Goal: Task Accomplishment & Management: Use online tool/utility

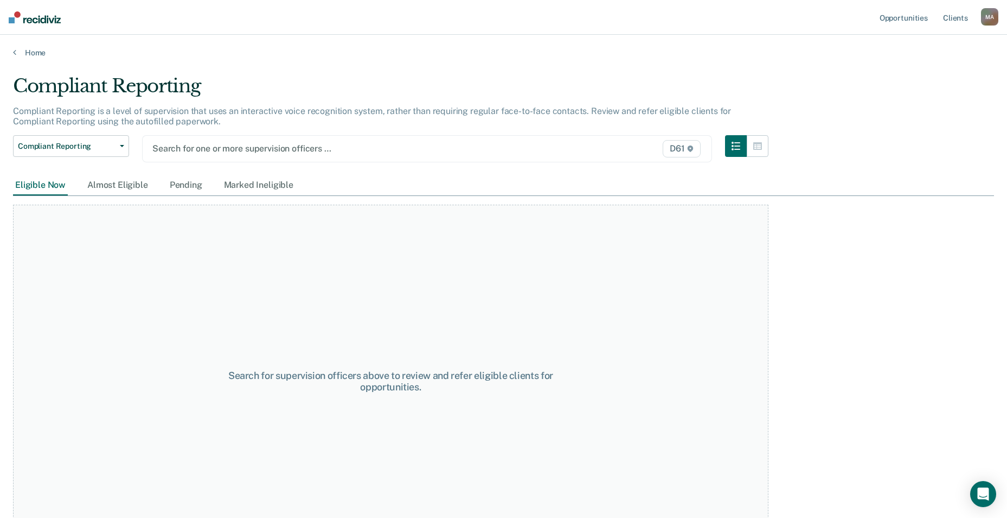
click at [330, 144] on div at bounding box center [344, 148] width 384 height 12
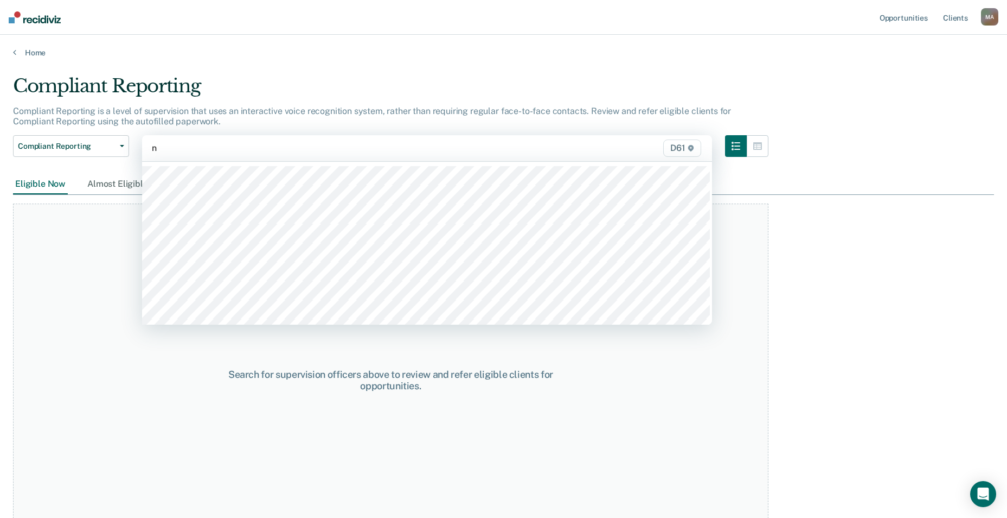
type input "no"
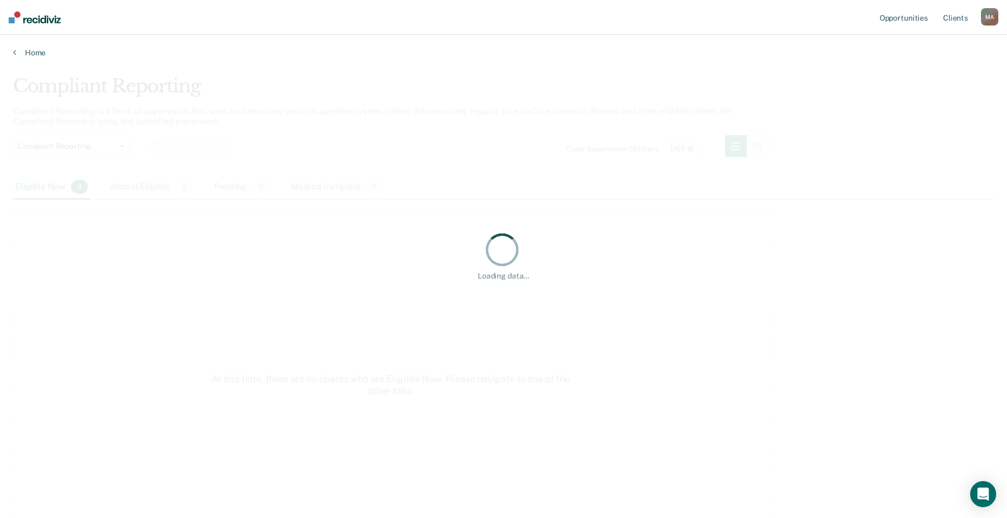
click at [114, 184] on div "Loading data..." at bounding box center [503, 255] width 981 height 361
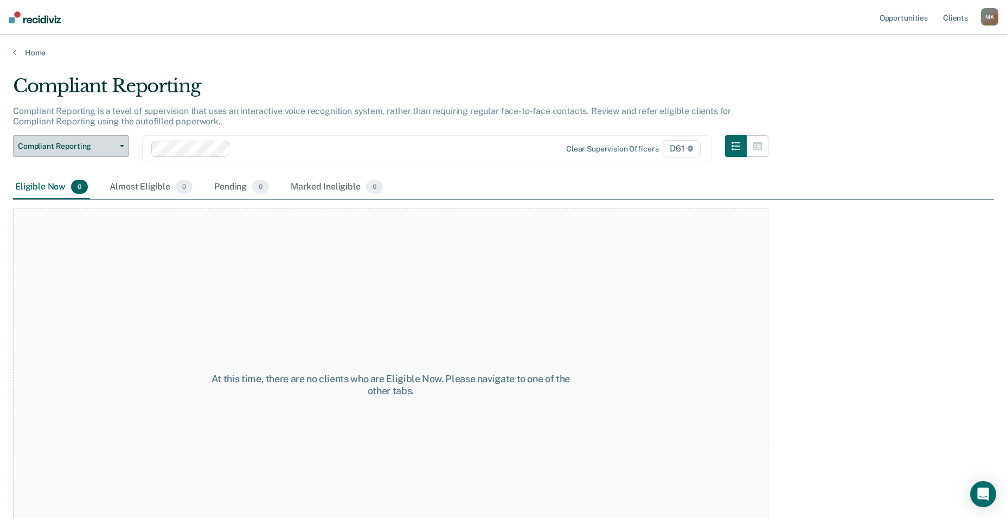
click at [86, 149] on span "Compliant Reporting" at bounding box center [67, 146] width 98 height 9
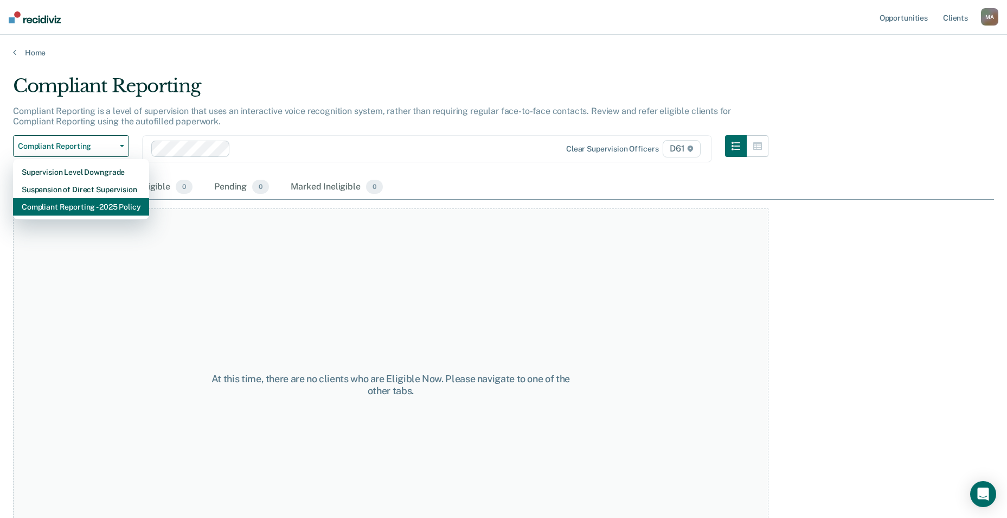
click at [85, 203] on div "Compliant Reporting - 2025 Policy" at bounding box center [81, 206] width 119 height 17
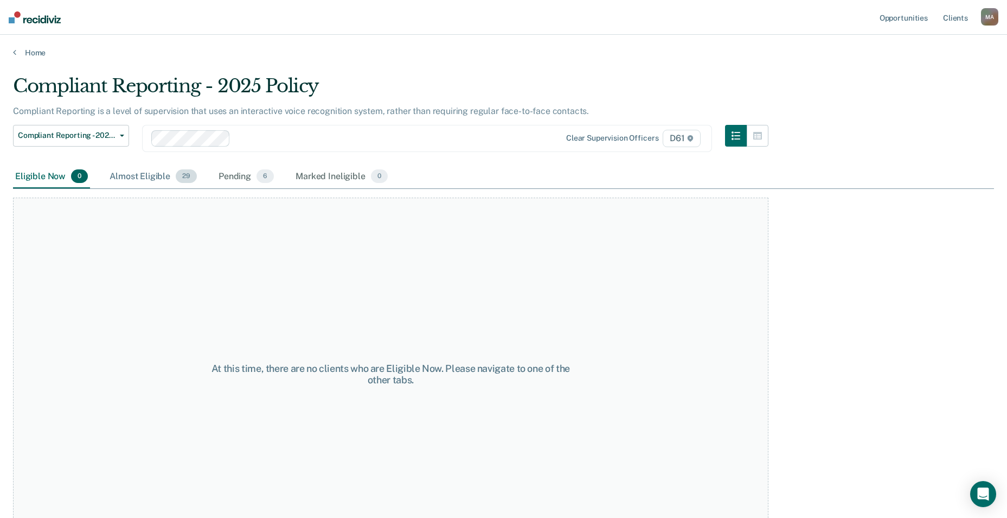
click at [144, 173] on div "Almost Eligible 29" at bounding box center [153, 177] width 92 height 24
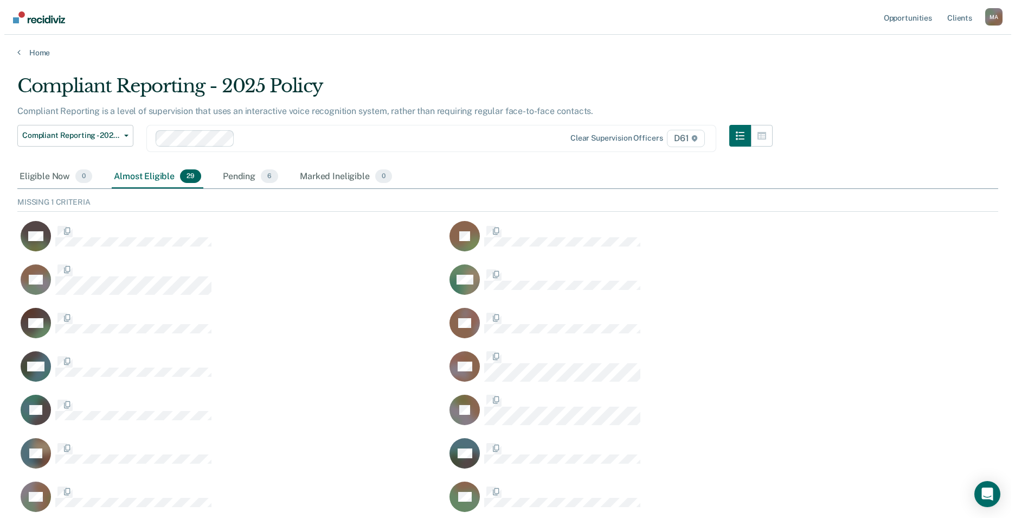
scroll to position [318, 973]
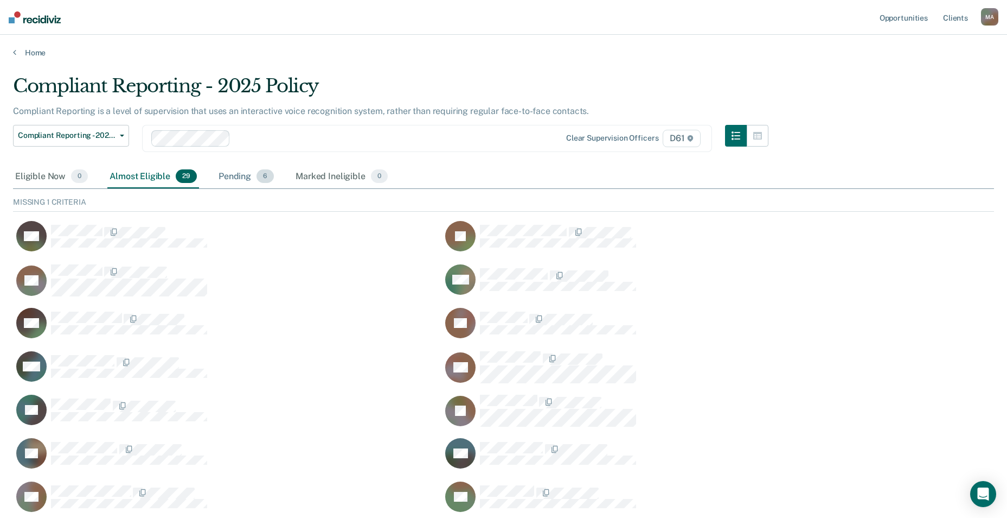
click at [237, 176] on div "Pending 6" at bounding box center [246, 177] width 60 height 24
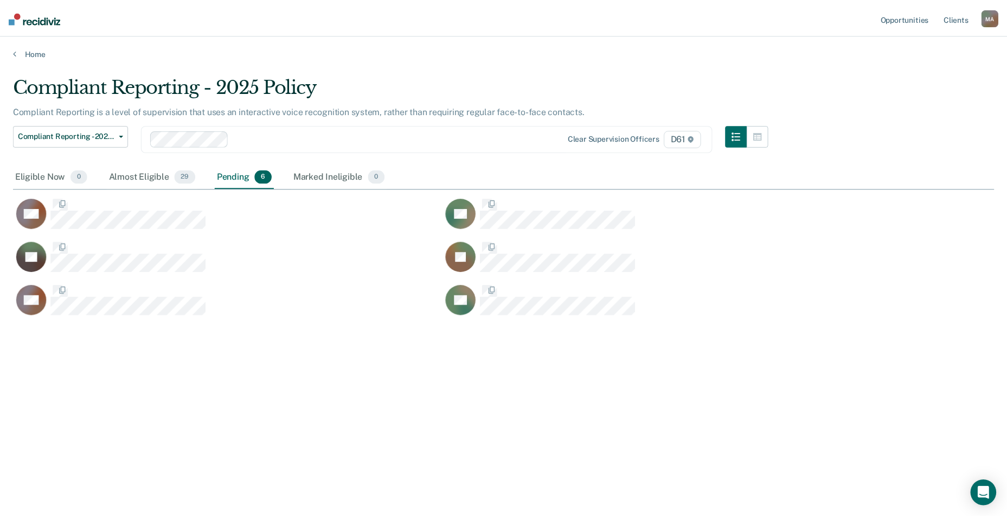
scroll to position [353, 981]
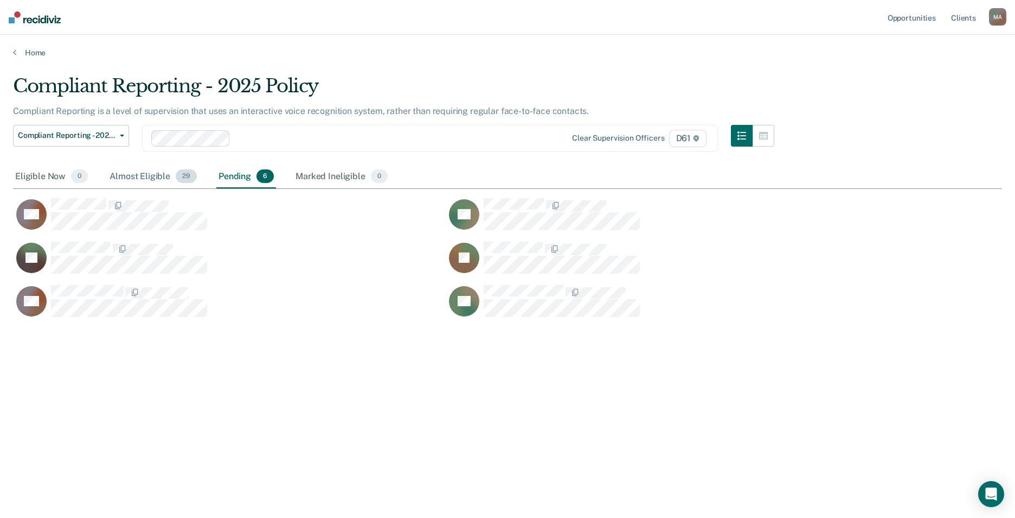
click at [146, 174] on div "Almost Eligible 29" at bounding box center [153, 177] width 92 height 24
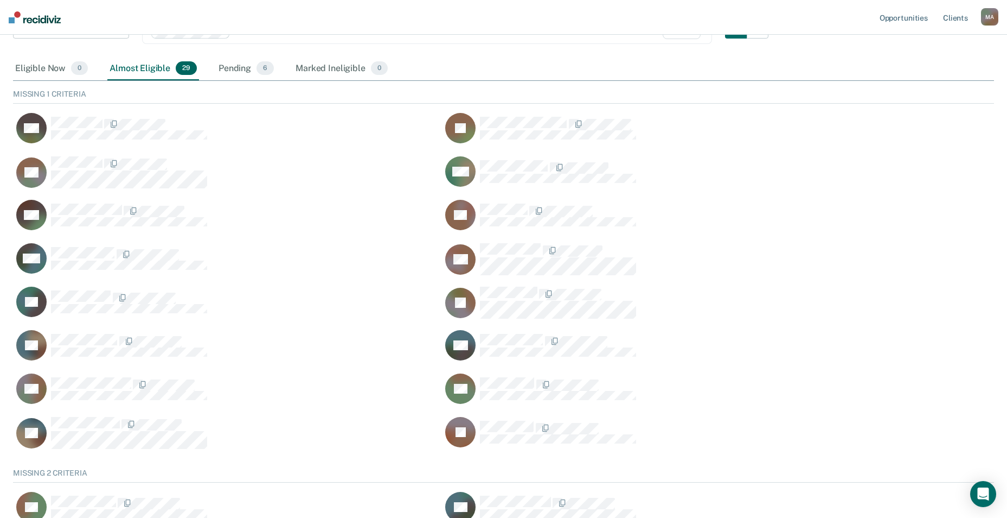
scroll to position [93, 0]
